Goal: Transaction & Acquisition: Purchase product/service

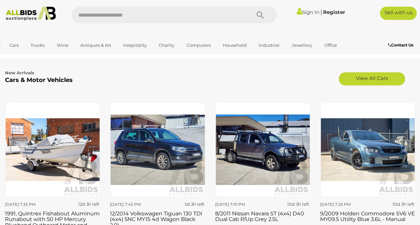
scroll to position [758, 0]
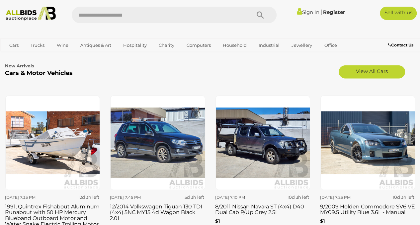
click at [316, 83] on div "New Arrivals Cars & Motor Vehicles View All Cars" at bounding box center [210, 70] width 410 height 37
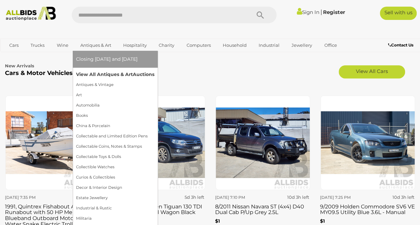
click at [95, 77] on link "View All Antiques & Art Auctions" at bounding box center [115, 74] width 78 height 10
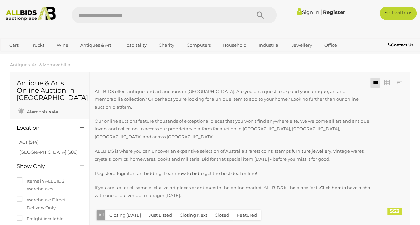
scroll to position [4, 0]
click at [399, 88] on div "Closing First Closing Last Lowest Bid Highest Bid Item Name A-Z Item Name Z-A A…" at bounding box center [250, 149] width 320 height 154
click at [398, 86] on link at bounding box center [399, 83] width 10 height 10
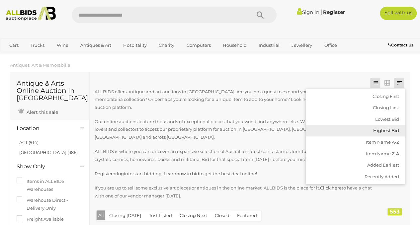
click at [380, 128] on link "Highest Bid" at bounding box center [355, 131] width 99 height 12
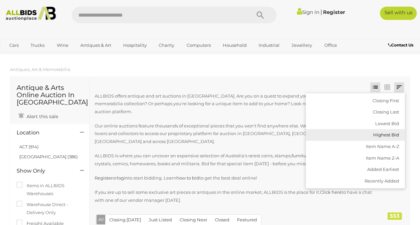
click at [376, 133] on link "Highest Bid" at bounding box center [355, 135] width 99 height 12
click at [374, 135] on link "Highest Bid" at bounding box center [355, 135] width 99 height 12
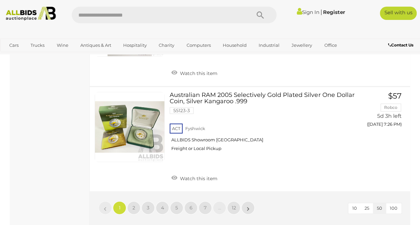
scroll to position [5318, 0]
click at [129, 200] on li "2" at bounding box center [133, 206] width 13 height 13
click at [135, 200] on link "2" at bounding box center [133, 206] width 13 height 13
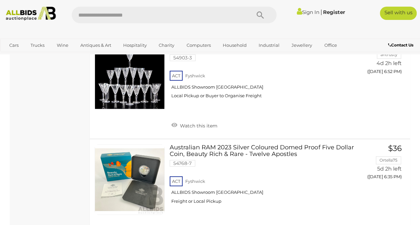
scroll to position [5178, 0]
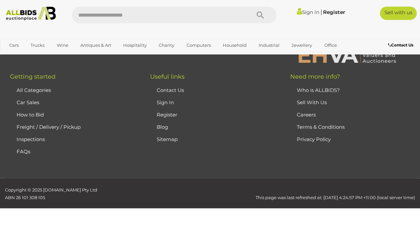
scroll to position [148, 0]
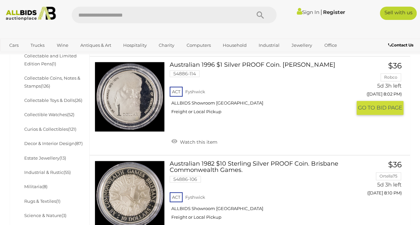
scroll to position [221, 0]
